Goal: Information Seeking & Learning: Check status

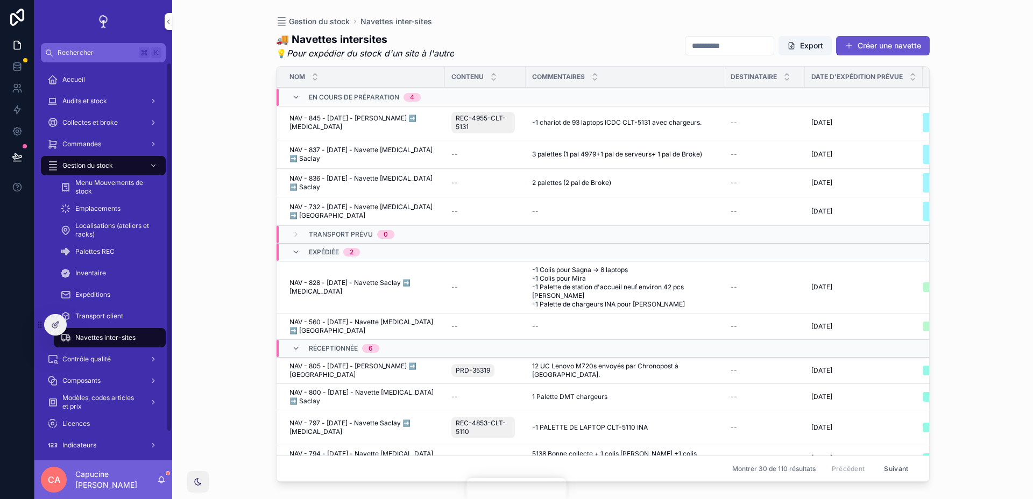
click at [98, 118] on span "Collectes et broke" at bounding box center [89, 122] width 55 height 9
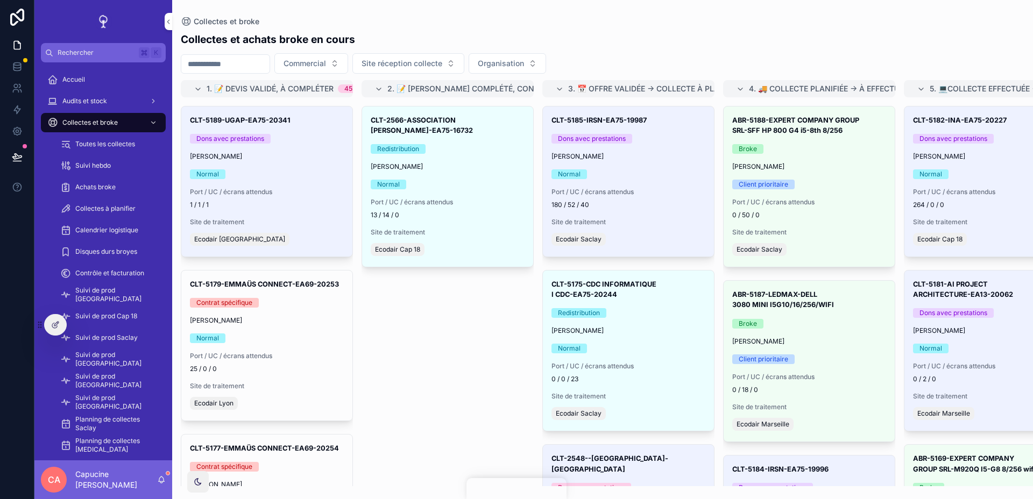
click at [234, 60] on input "scrollable content" at bounding box center [225, 64] width 88 height 15
paste input "****"
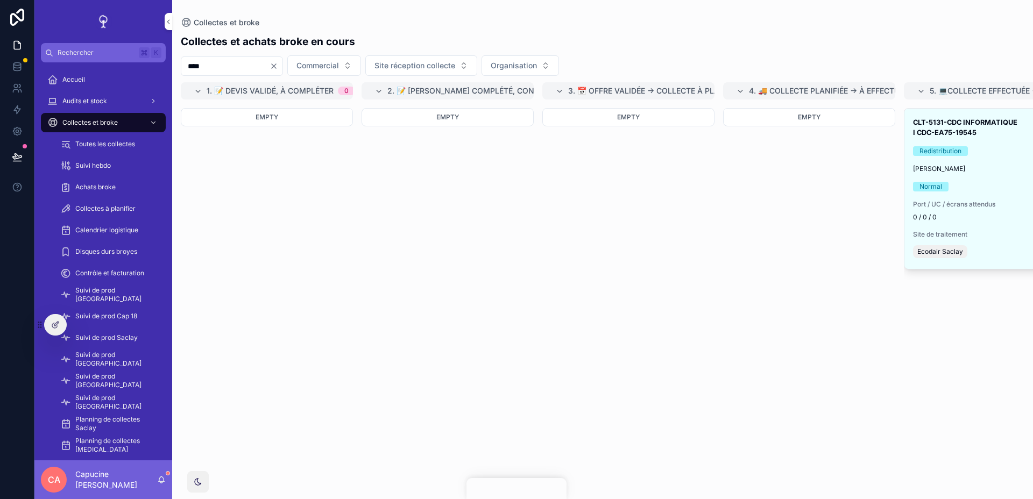
type input "****"
click at [433, 22] on div "Collectes et broke" at bounding box center [603, 22] width 844 height 11
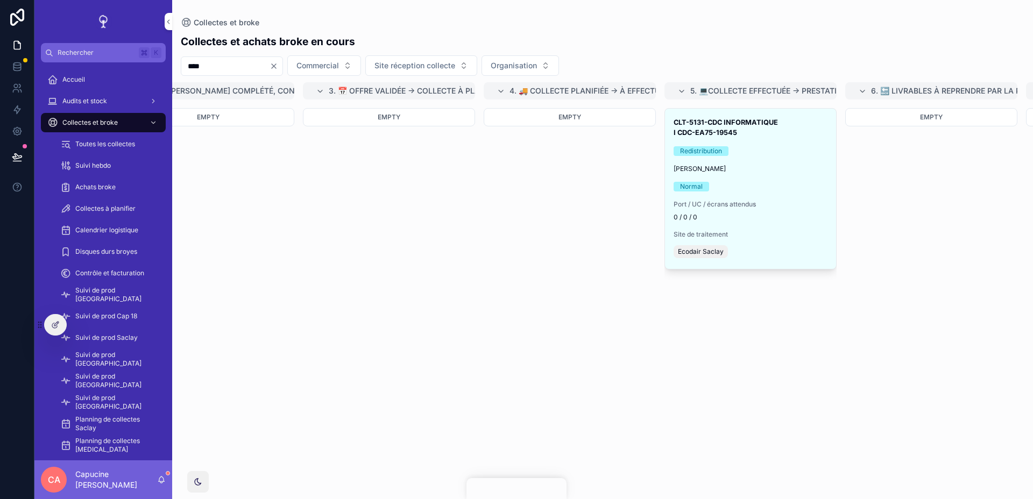
scroll to position [0, 260]
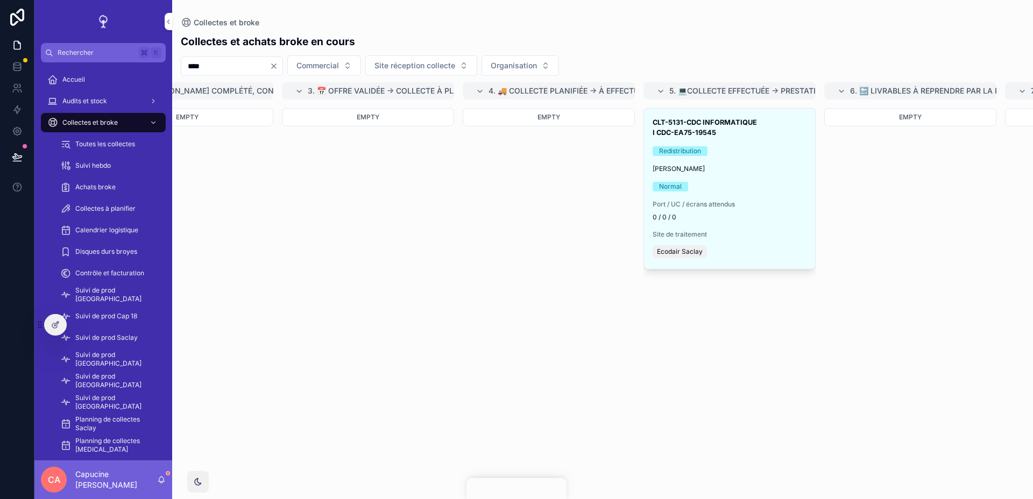
click at [779, 173] on div "CLT-5131-CDC INFORMATIQUE I CDC-EA75-19545 Redistribution [PERSON_NAME] Normal …" at bounding box center [729, 189] width 171 height 160
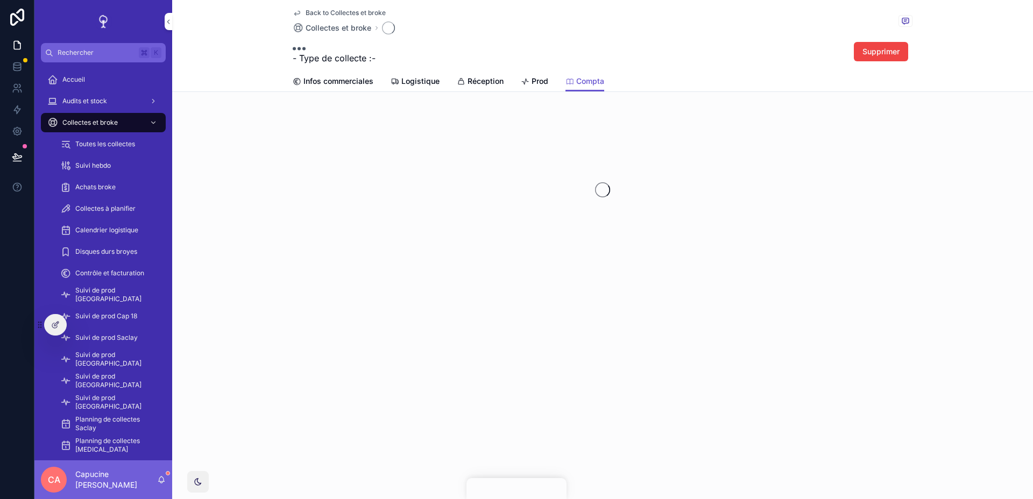
click at [578, 84] on span "Compta" at bounding box center [590, 81] width 28 height 11
click at [635, 66] on div "Back to Collectes et broke Collectes et broke - Type de collecte : - Supprimer" at bounding box center [603, 35] width 620 height 71
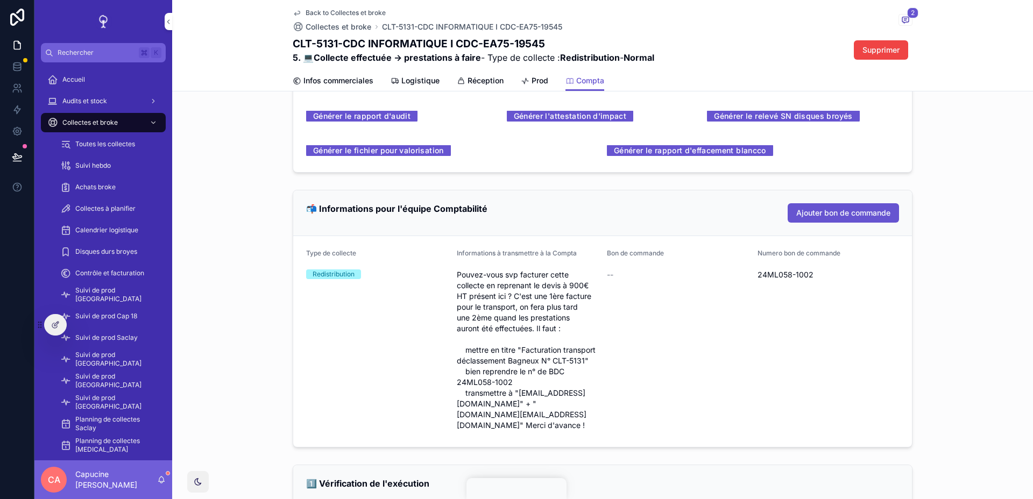
scroll to position [487, 0]
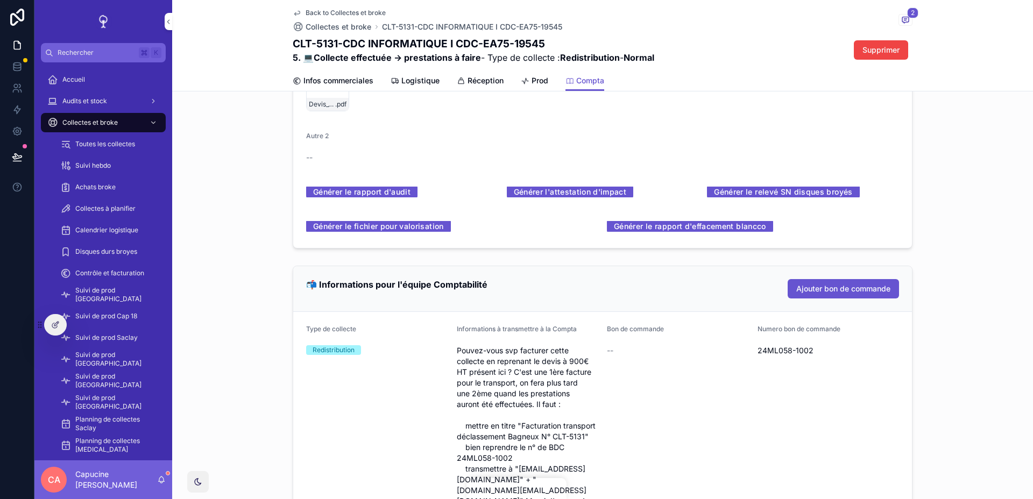
click at [986, 223] on div "Documents Ajouter un document Rapport d'audit (pdf) -- Statut du rapport d'audi…" at bounding box center [602, 25] width 861 height 456
click at [972, 222] on div "Documents Ajouter un document Rapport d'audit (pdf) -- Statut du rapport d'audi…" at bounding box center [602, 25] width 861 height 456
click at [972, 215] on div "Documents Ajouter un document Rapport d'audit (pdf) -- Statut du rapport d'audi…" at bounding box center [602, 25] width 861 height 456
click at [969, 231] on div "Documents Ajouter un document Rapport d'audit (pdf) -- Statut du rapport d'audi…" at bounding box center [602, 25] width 861 height 456
click at [963, 224] on div "Documents Ajouter un document Rapport d'audit (pdf) -- Statut du rapport d'audi…" at bounding box center [602, 25] width 861 height 456
